Goal: Check status: Check status

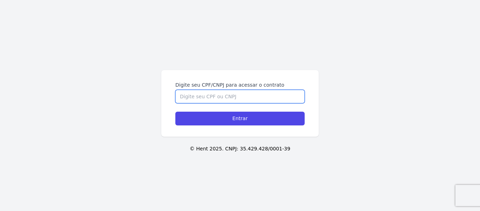
click at [246, 92] on input "Digite seu CPF/CNPJ para acessar o contrato" at bounding box center [239, 96] width 129 height 13
type input "53397627850"
click at [175, 111] on input "Entrar" at bounding box center [239, 118] width 129 height 14
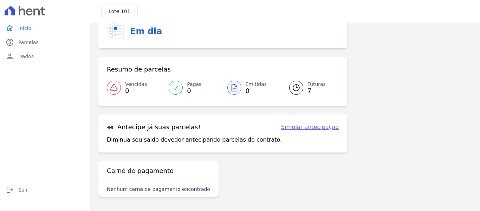
scroll to position [44, 0]
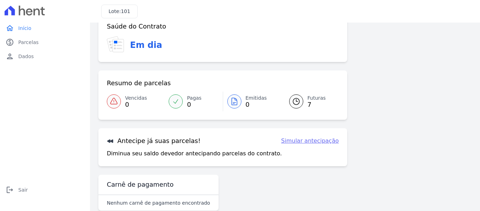
click at [298, 101] on icon at bounding box center [296, 101] width 8 height 8
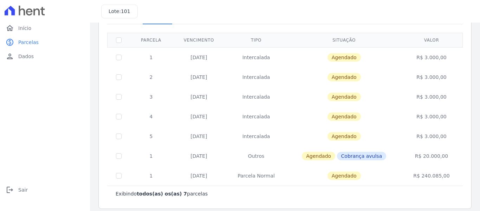
scroll to position [50, 0]
